Goal: Task Accomplishment & Management: Manage account settings

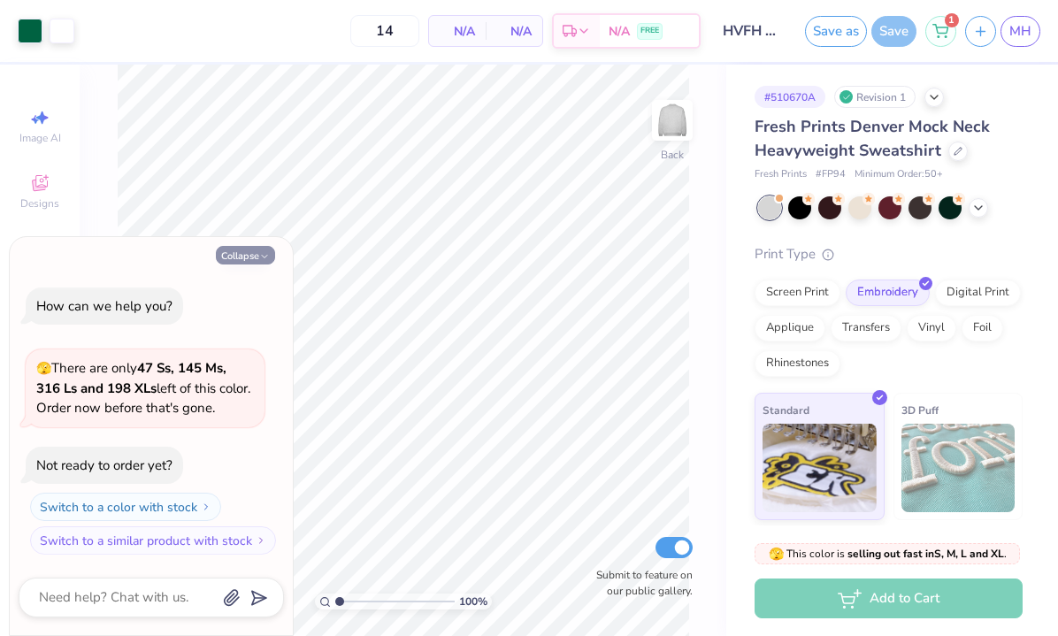
click at [234, 257] on button "Collapse" at bounding box center [245, 255] width 59 height 19
type textarea "x"
click at [263, 259] on icon "button" at bounding box center [264, 256] width 11 height 11
type textarea "x"
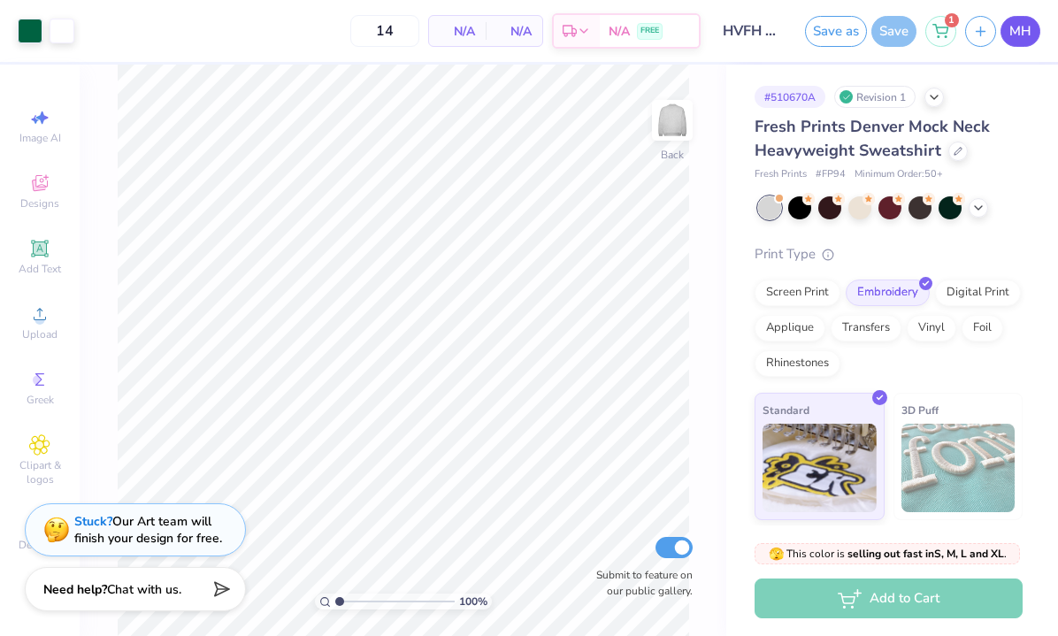
click at [1030, 27] on span "MH" at bounding box center [1020, 31] width 22 height 20
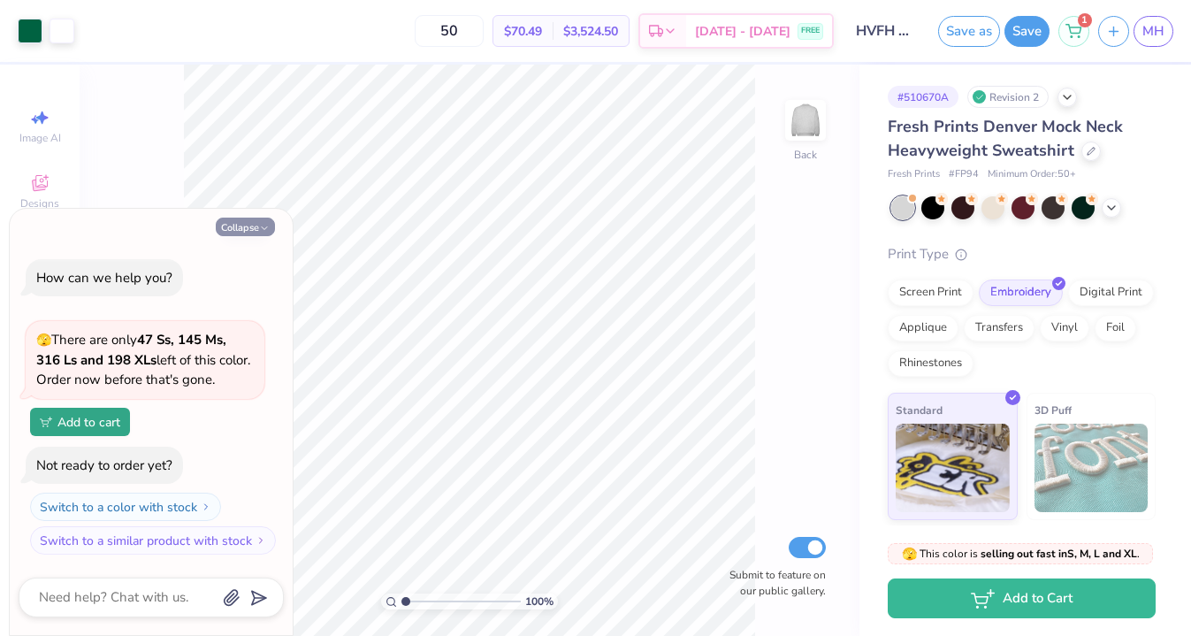
click at [255, 232] on button "Collapse" at bounding box center [245, 227] width 59 height 19
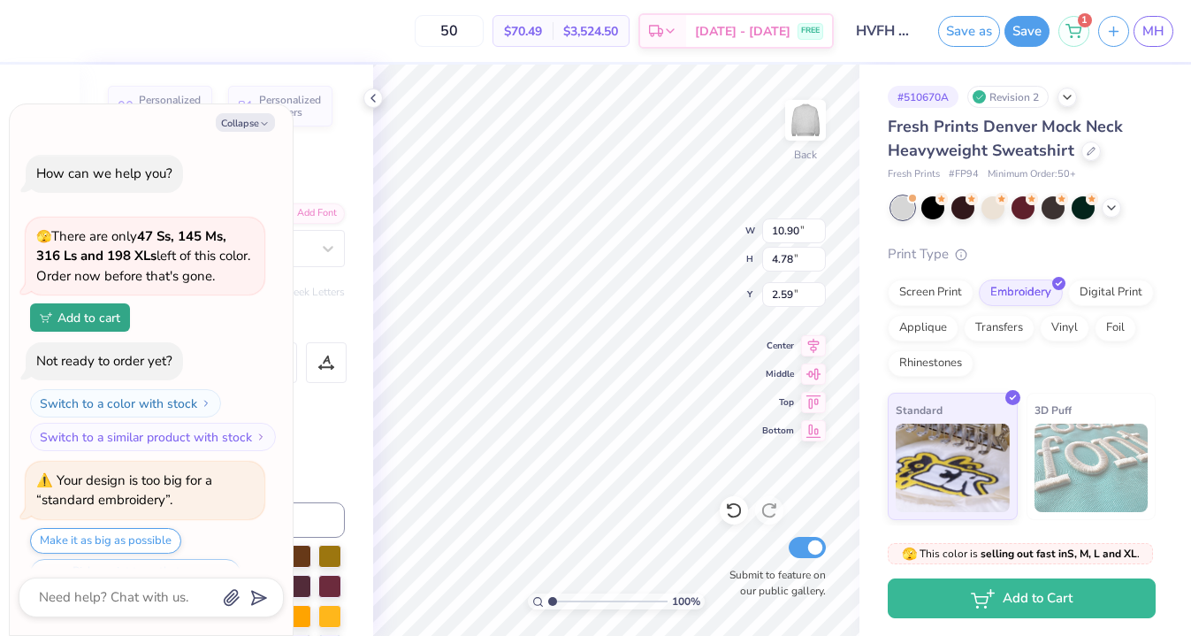
scroll to position [42, 0]
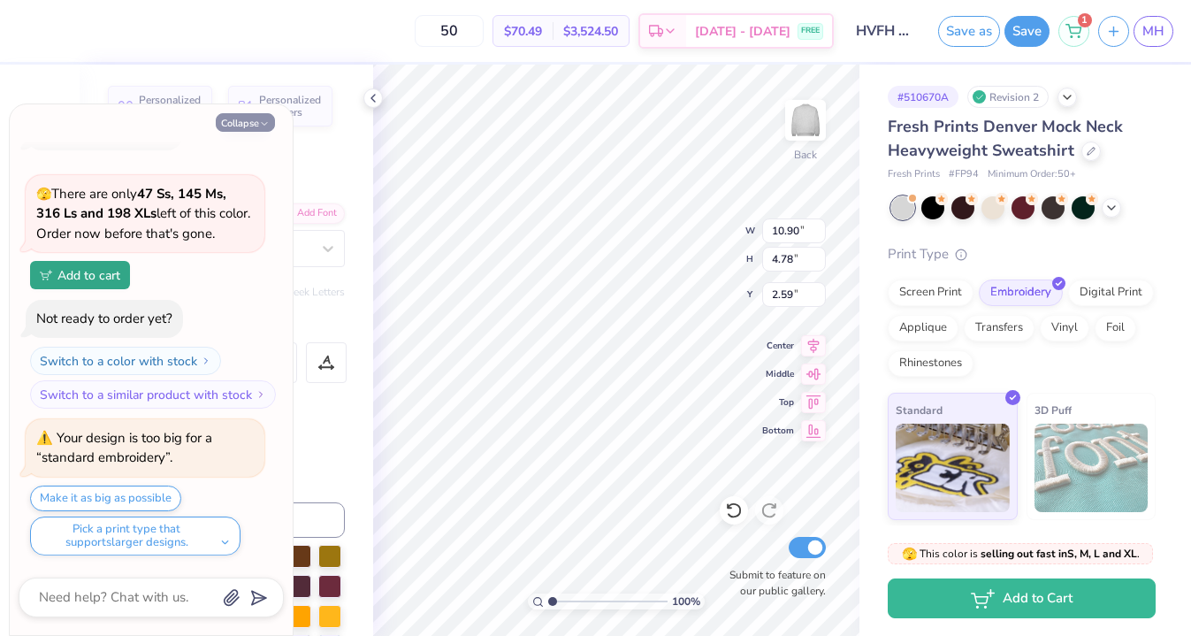
click at [259, 126] on icon "button" at bounding box center [264, 124] width 11 height 11
type textarea "x"
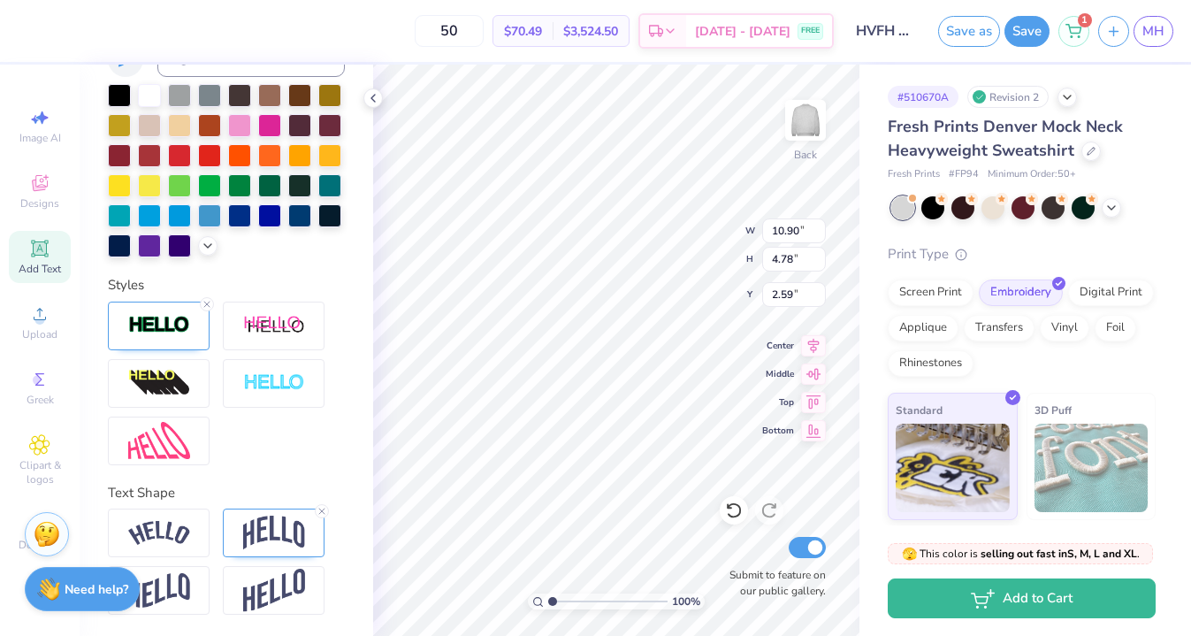
scroll to position [131, 0]
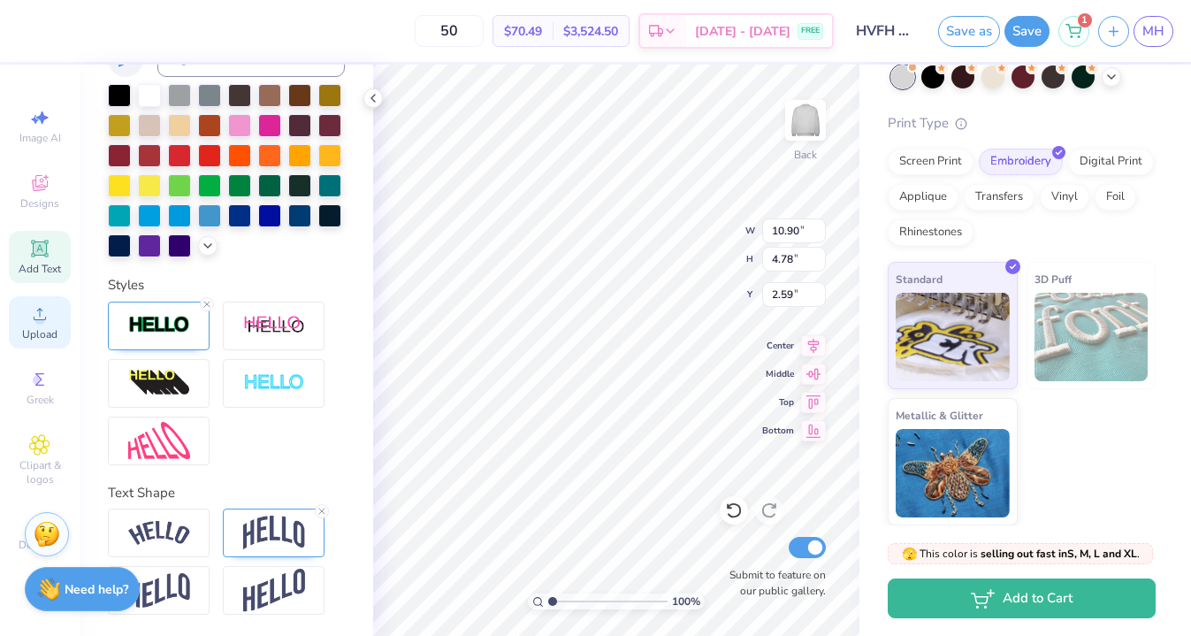
click at [41, 315] on circle at bounding box center [39, 320] width 10 height 10
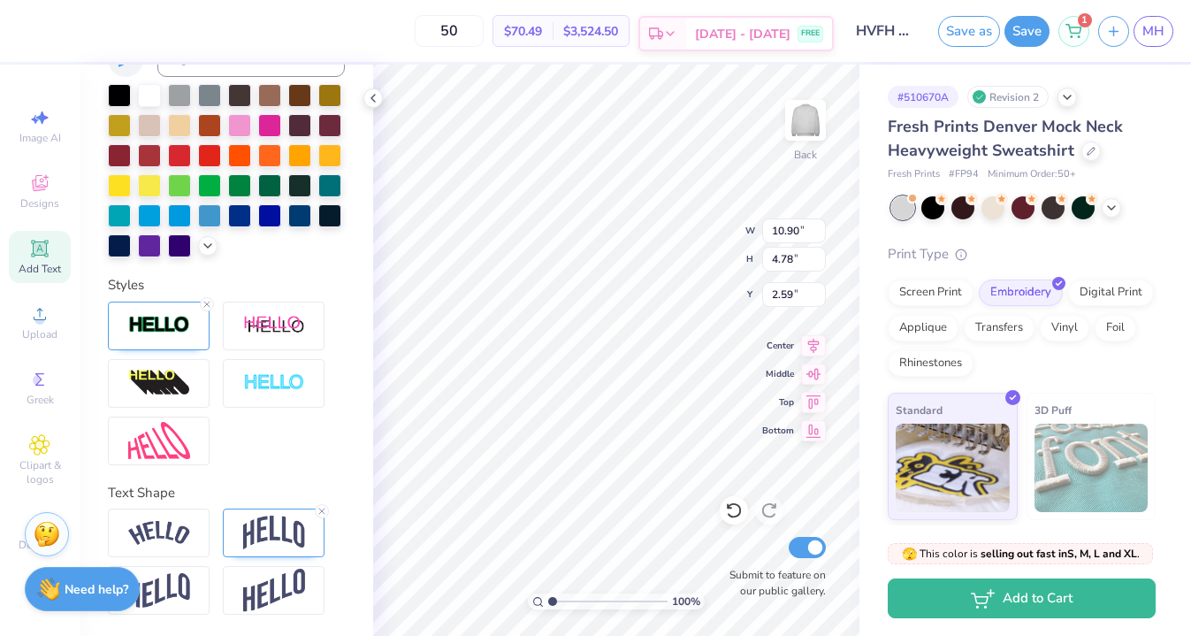
click at [741, 34] on span "[DATE] - [DATE]" at bounding box center [743, 34] width 96 height 19
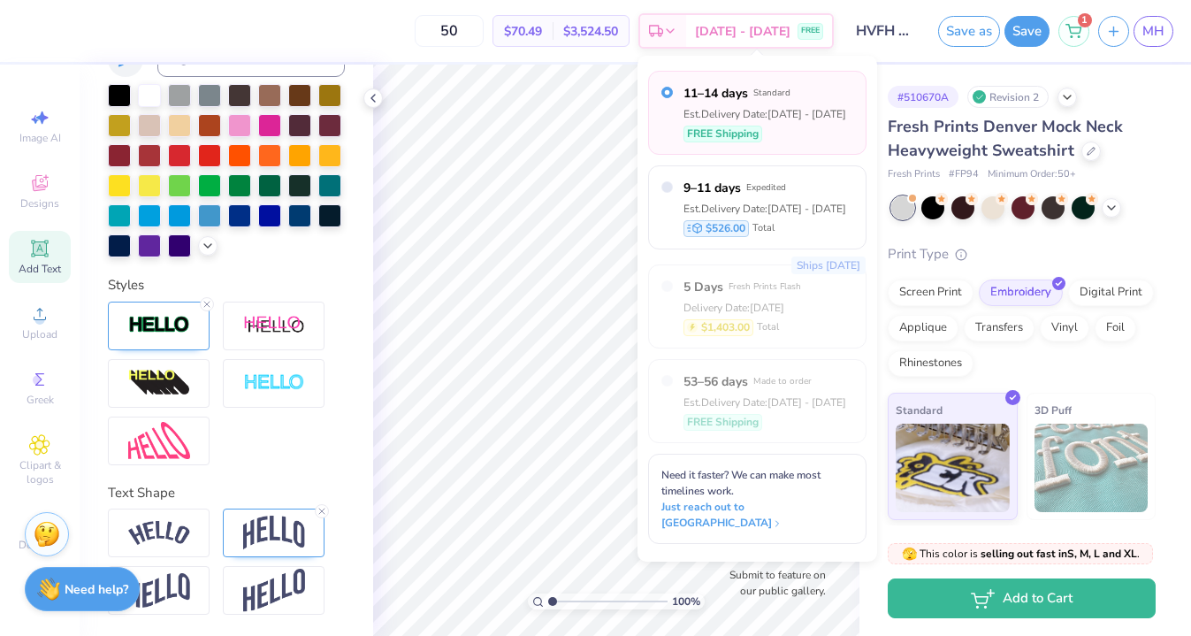
click at [1031, 58] on div "Save as Save 1 MH" at bounding box center [1064, 31] width 253 height 62
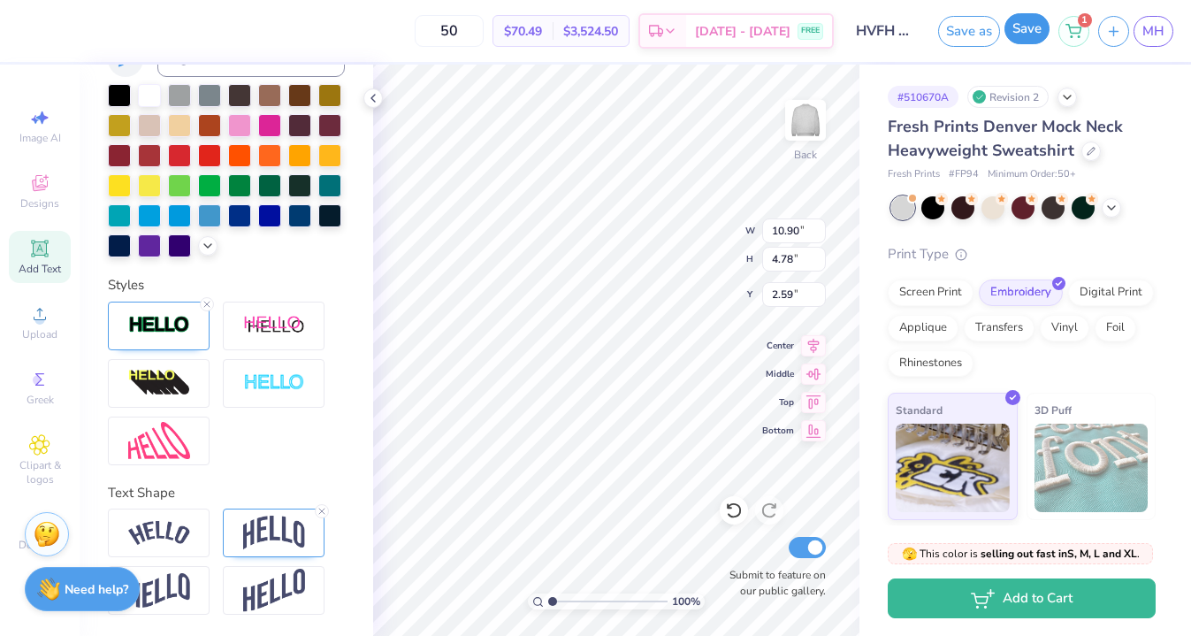
click at [1029, 27] on button "Save" at bounding box center [1027, 28] width 45 height 31
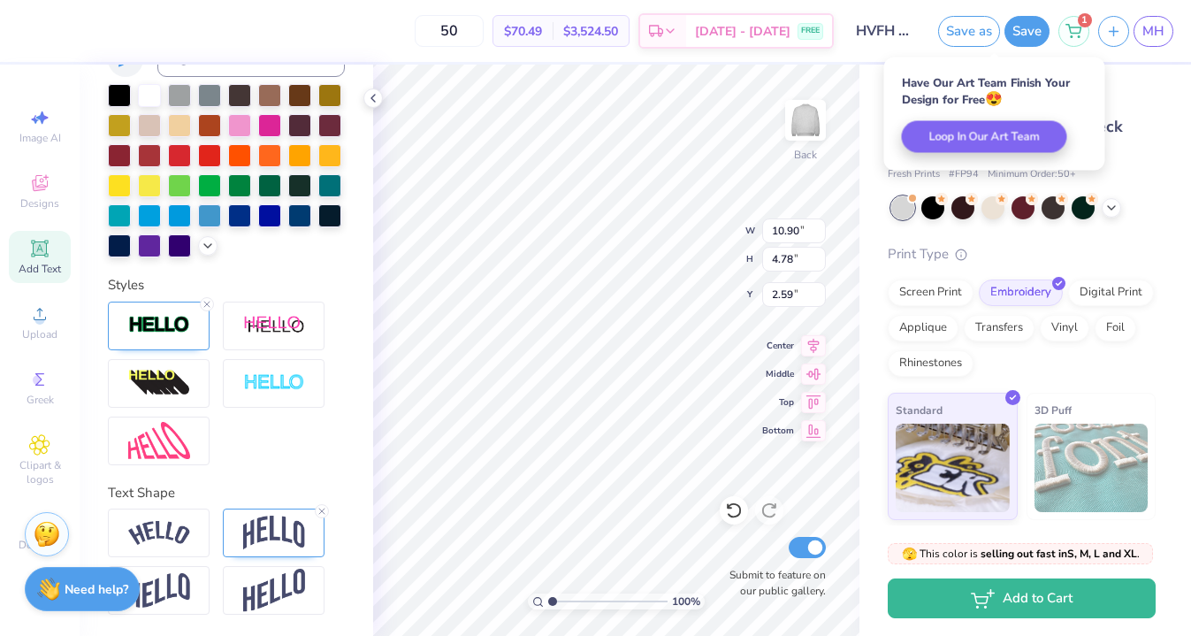
click at [1164, 88] on div "# 510670A Revision 2 Fresh Prints Denver Mock Neck Heavyweight Sweatshirt Fresh…" at bounding box center [1026, 361] width 332 height 592
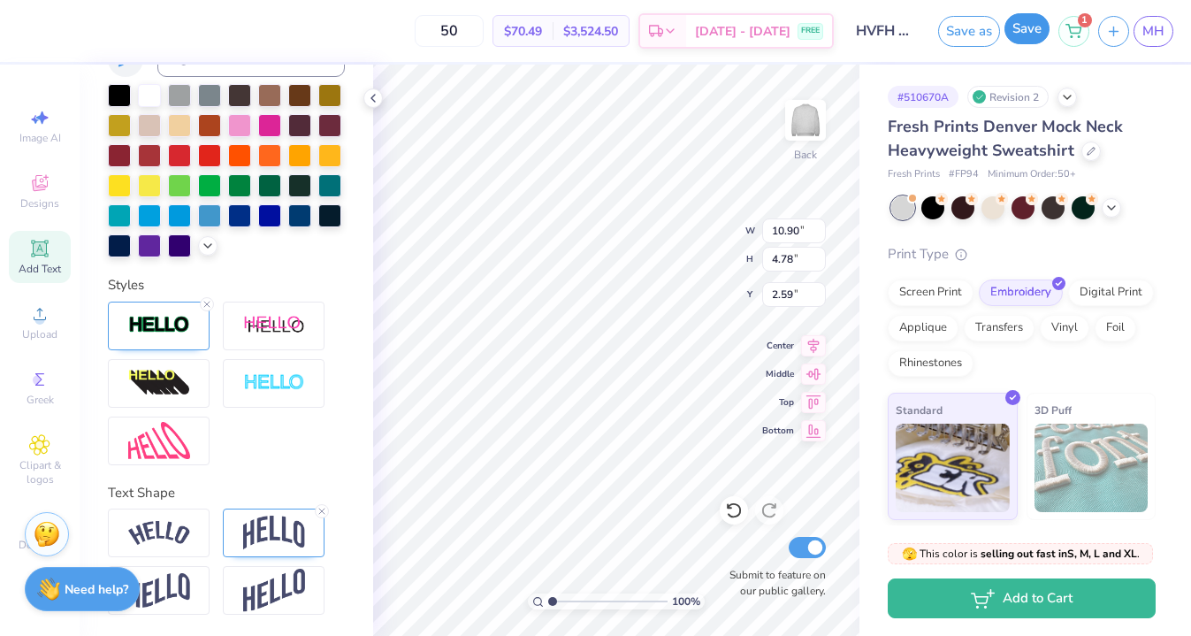
click at [1030, 33] on button "Save" at bounding box center [1027, 28] width 45 height 31
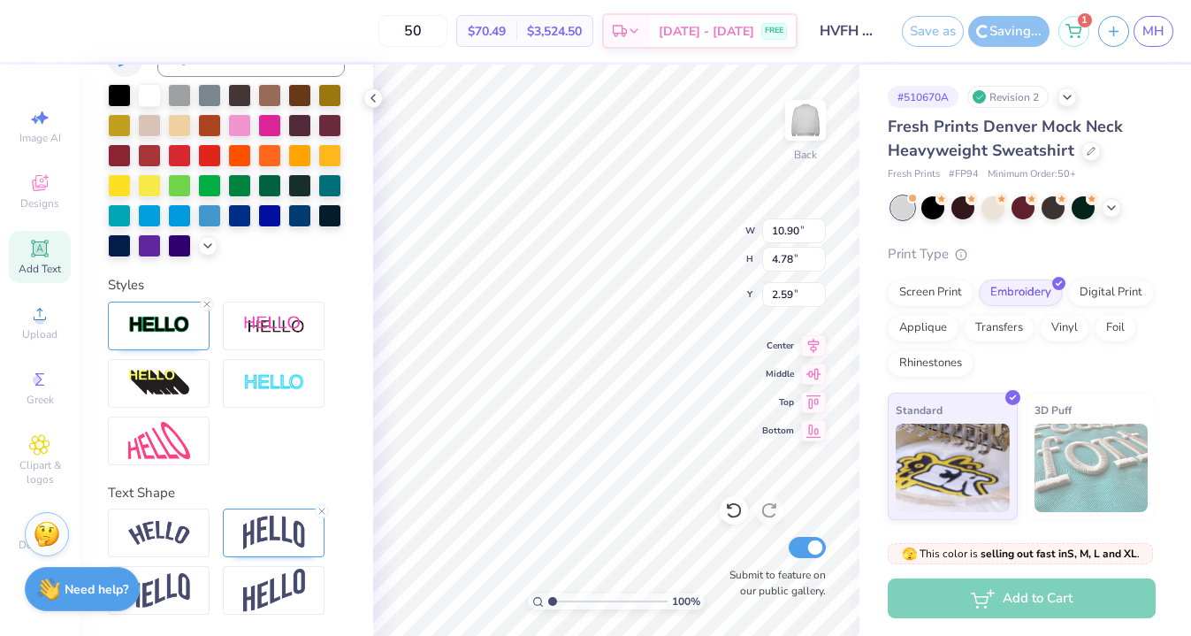
click at [1155, 140] on div "Fresh Prints Denver Mock Neck Heavyweight Sweatshirt" at bounding box center [1022, 139] width 268 height 48
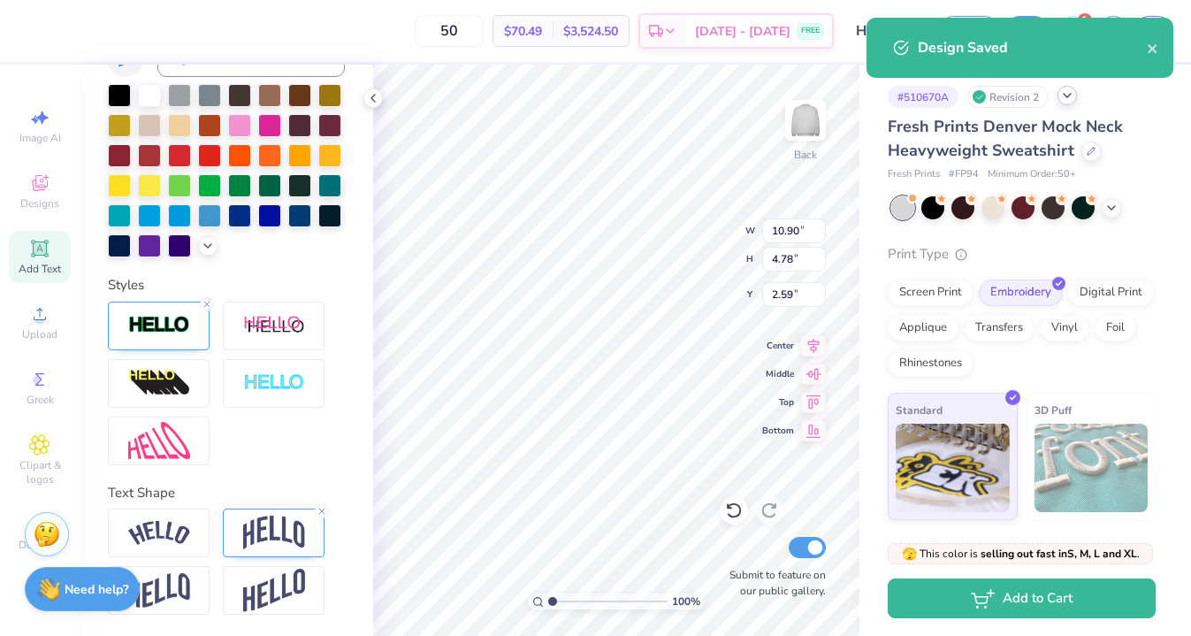
click at [1074, 103] on div "# 510670A Revision 2" at bounding box center [1022, 97] width 268 height 22
click at [1064, 101] on icon at bounding box center [1068, 95] width 14 height 14
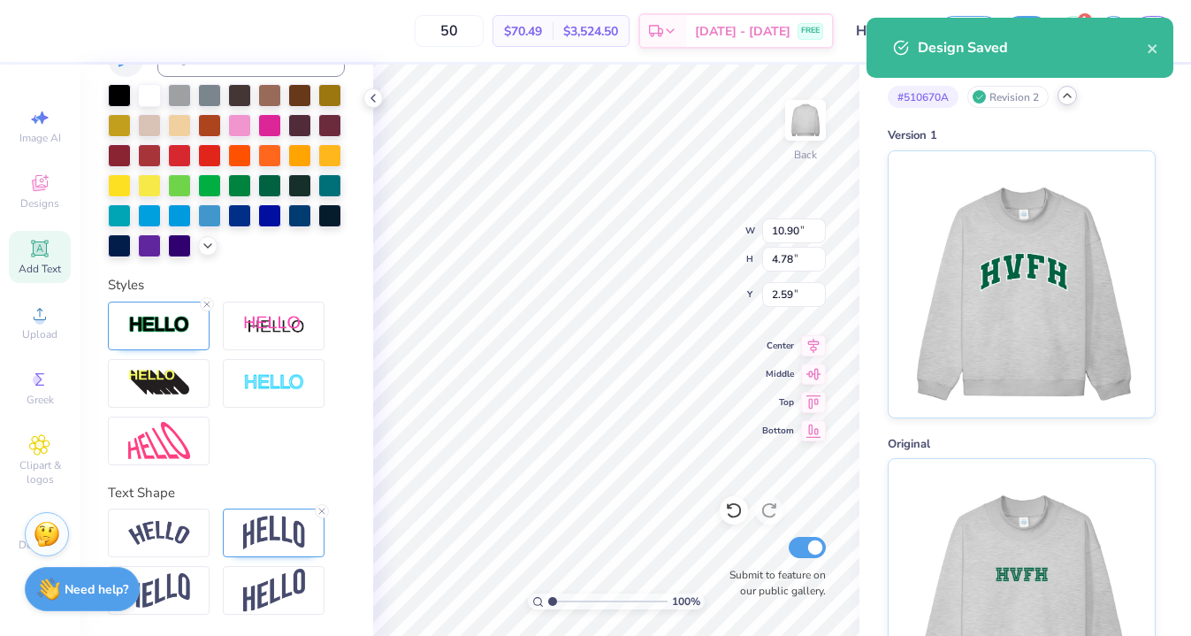
click at [1069, 98] on icon at bounding box center [1068, 95] width 14 height 14
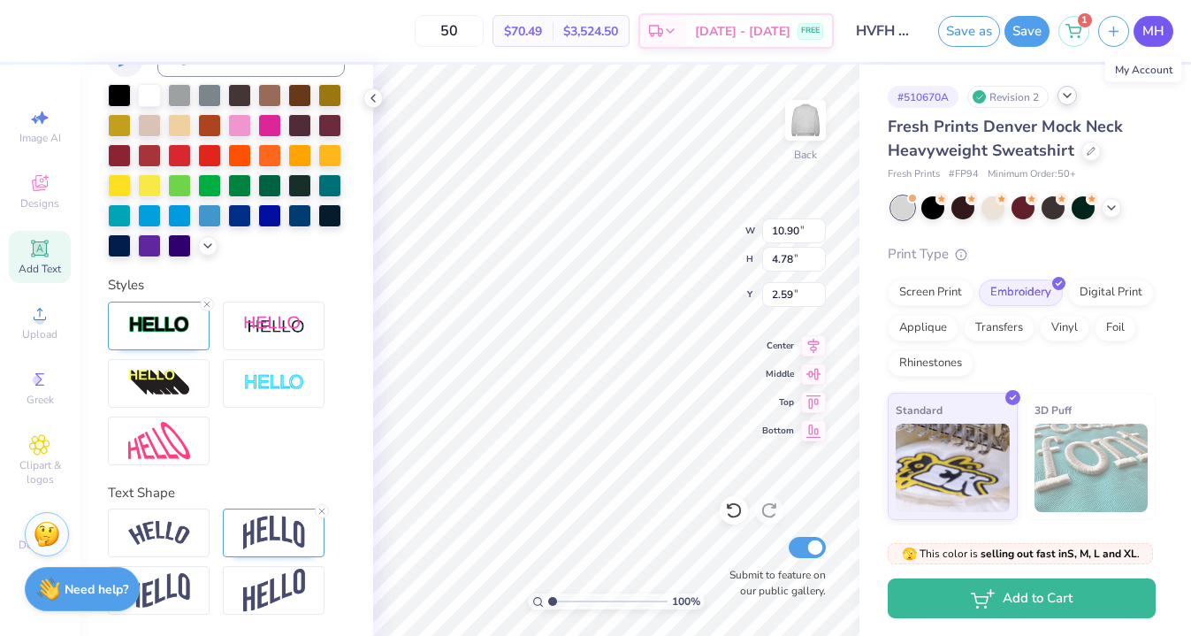
click at [1158, 22] on span "MH" at bounding box center [1154, 31] width 22 height 20
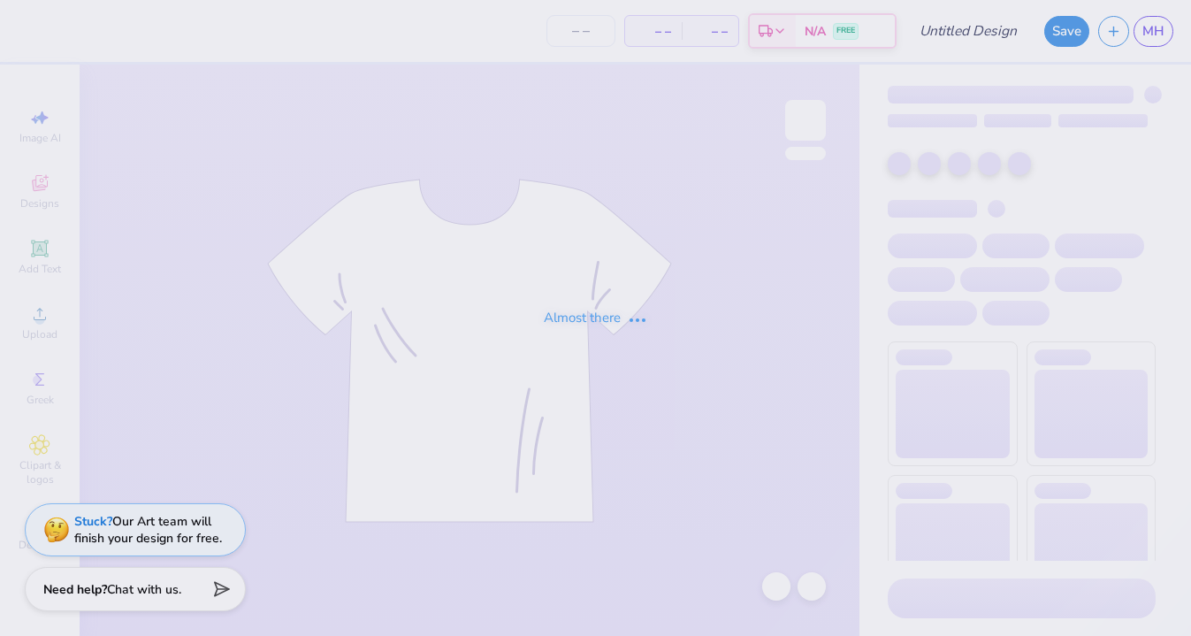
type input "HVFH Mockneck"
